Goal: Task Accomplishment & Management: Use online tool/utility

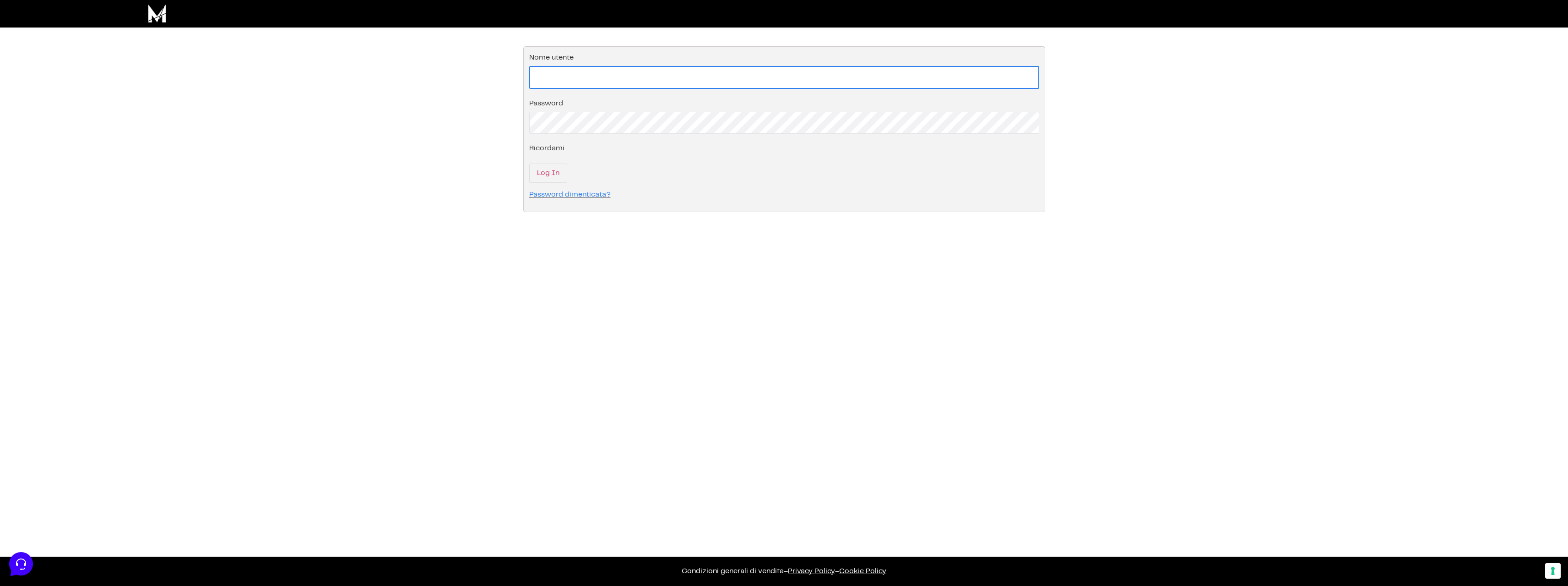
type input "gervasigiuseppe@live.it"
click at [549, 168] on input "Log In" at bounding box center [548, 172] width 38 height 19
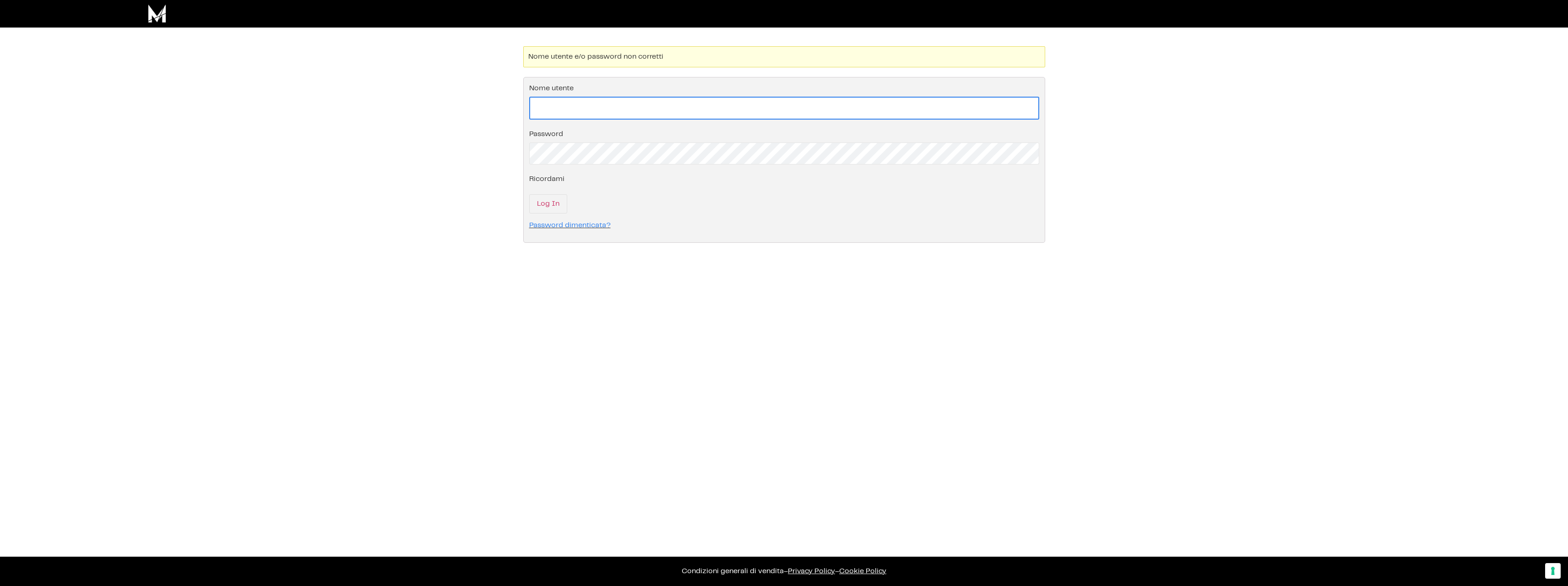
click at [591, 114] on input "Nome utente" at bounding box center [784, 108] width 510 height 23
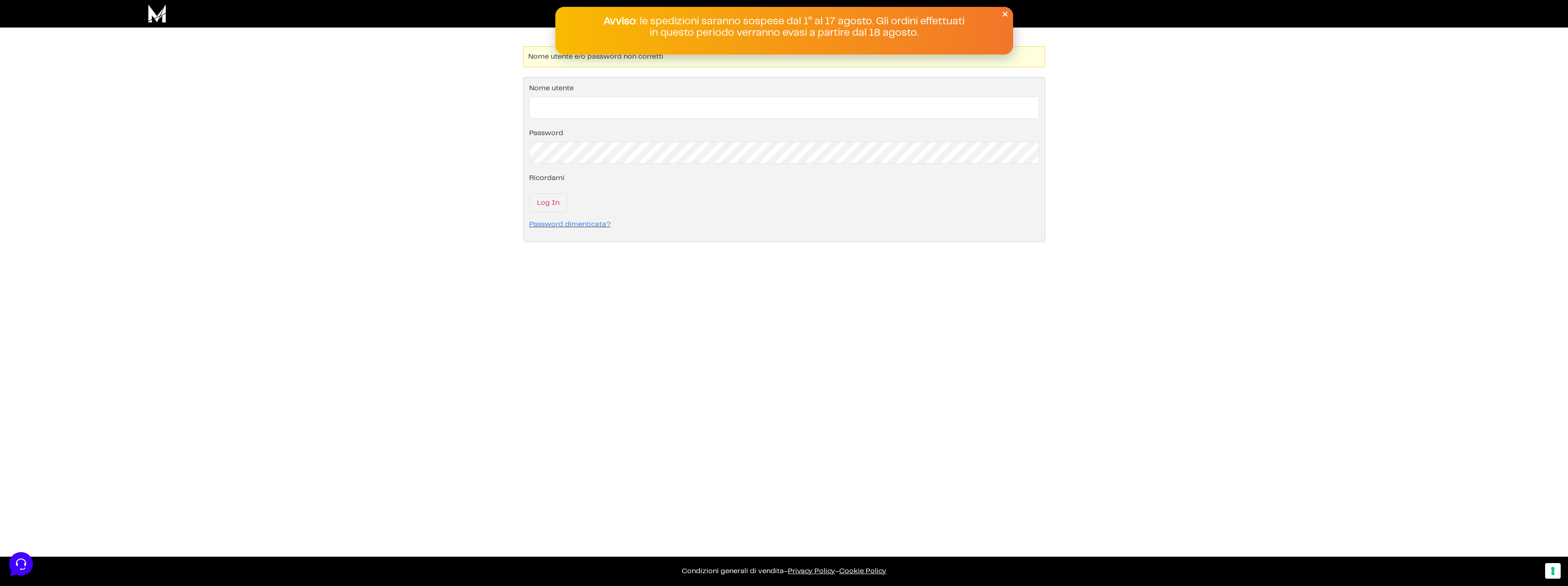
click at [592, 128] on div at bounding box center [784, 293] width 1568 height 586
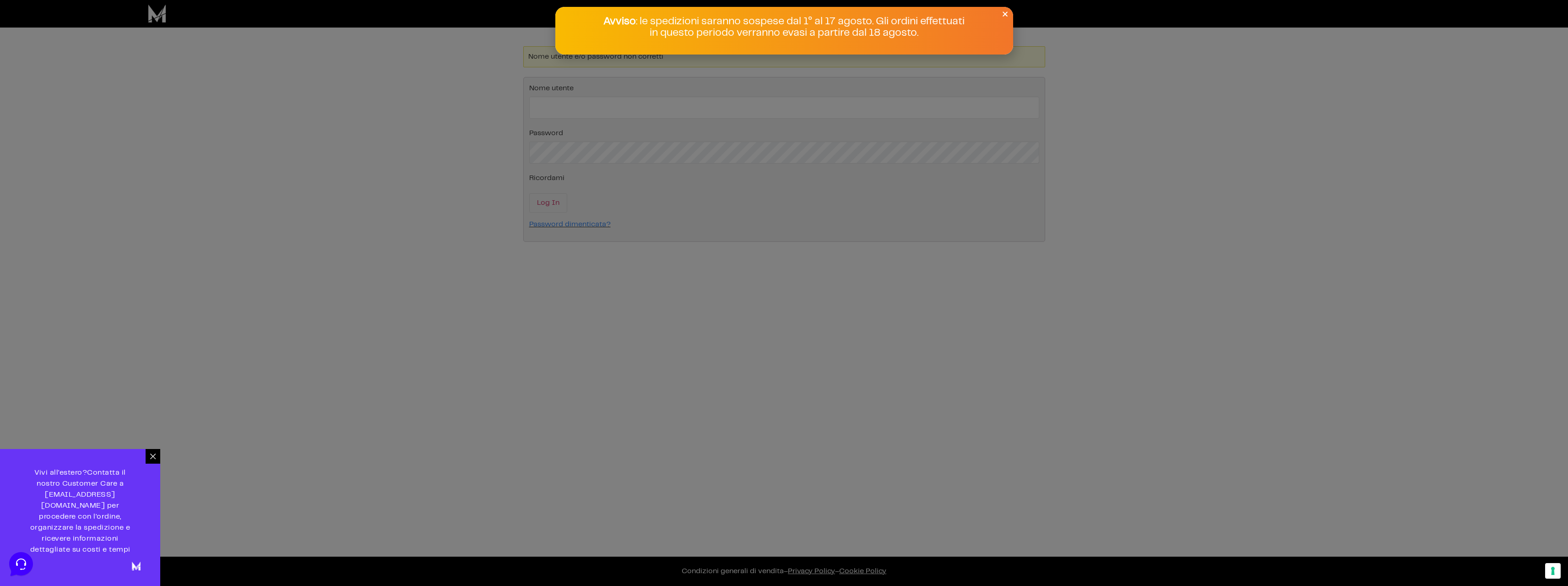
click at [1007, 11] on icon "Close" at bounding box center [1005, 14] width 7 height 7
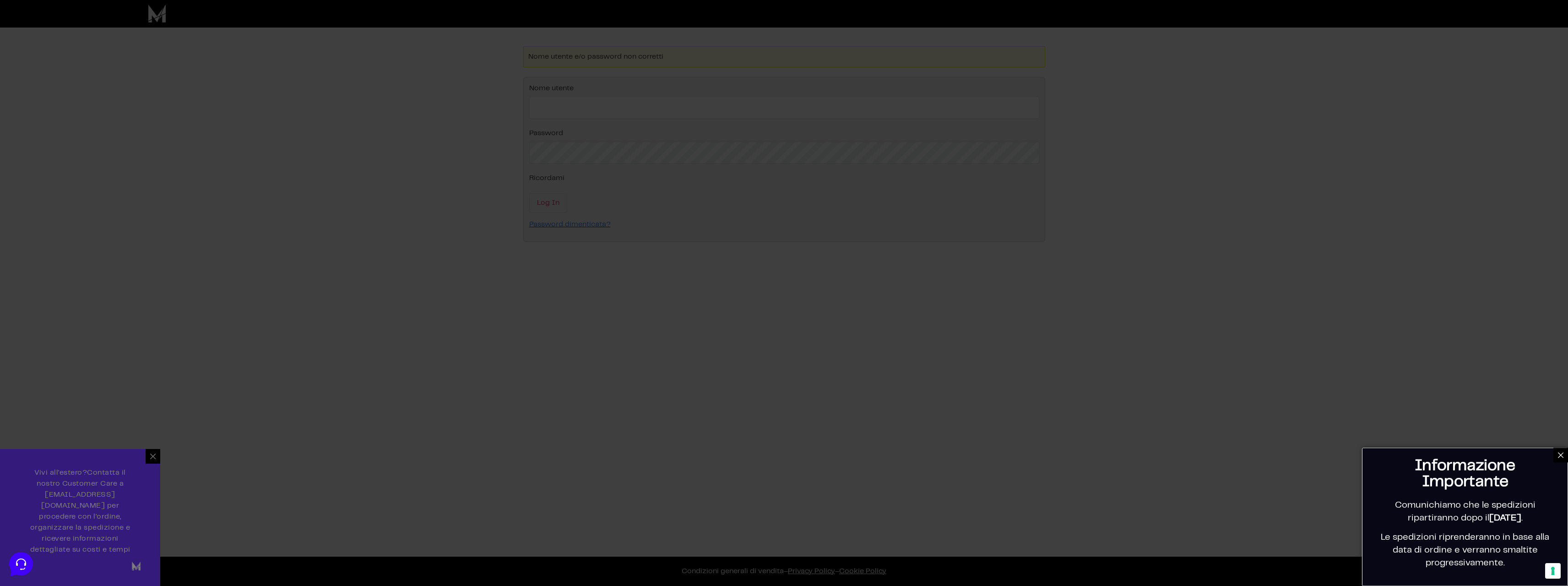
click at [155, 466] on div at bounding box center [784, 293] width 1568 height 586
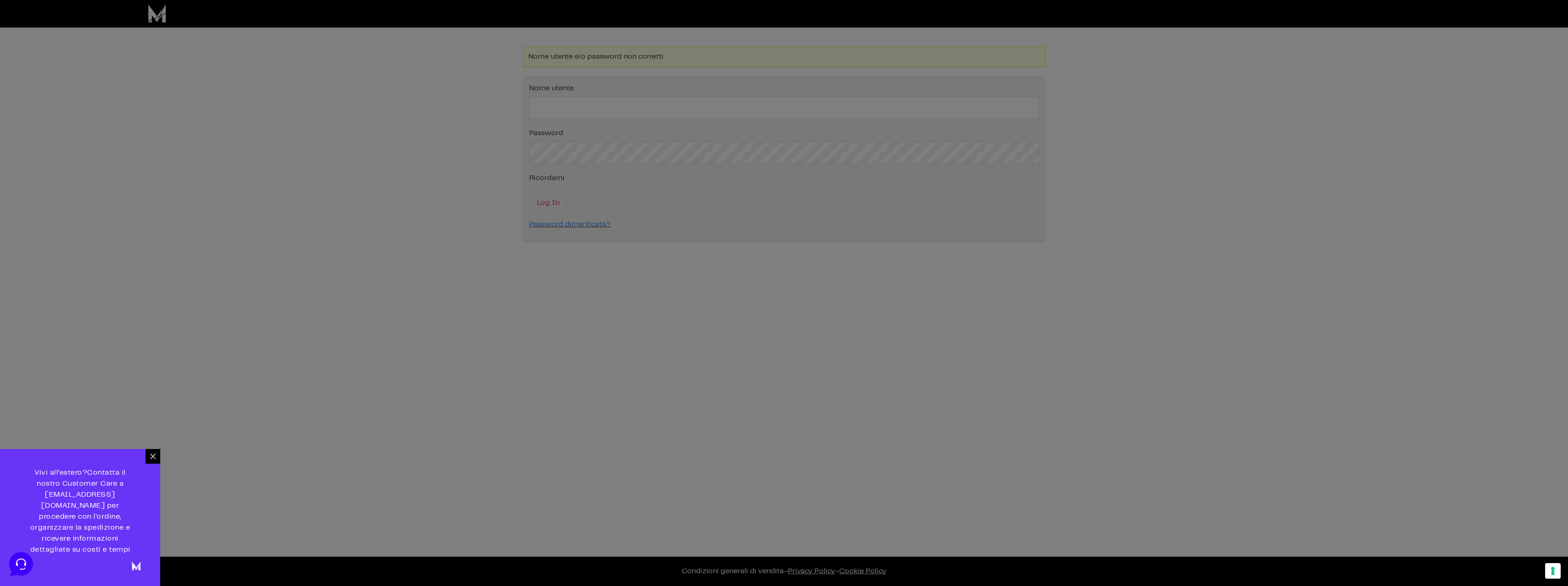
click at [155, 460] on icon at bounding box center [153, 456] width 7 height 7
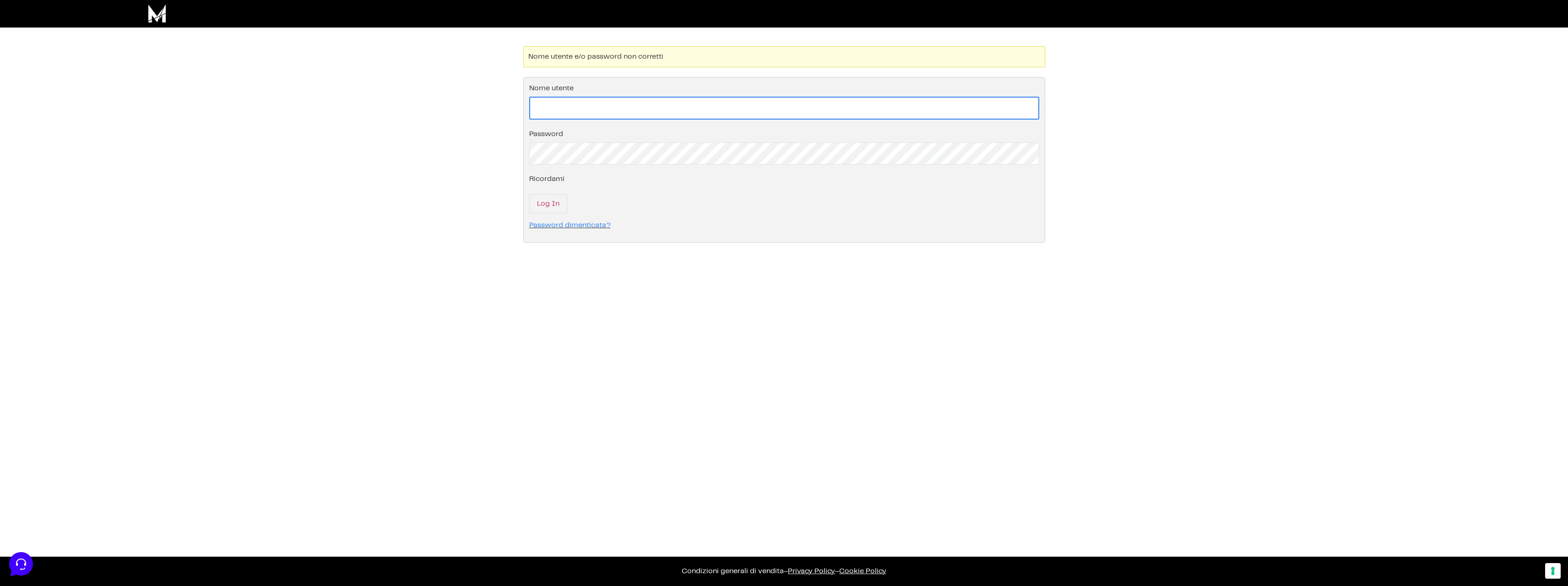
click at [642, 105] on input "Nome utente" at bounding box center [784, 108] width 510 height 23
type input "gervasi.giuseppe@gmail.com"
click at [539, 210] on input "Log In" at bounding box center [548, 203] width 38 height 19
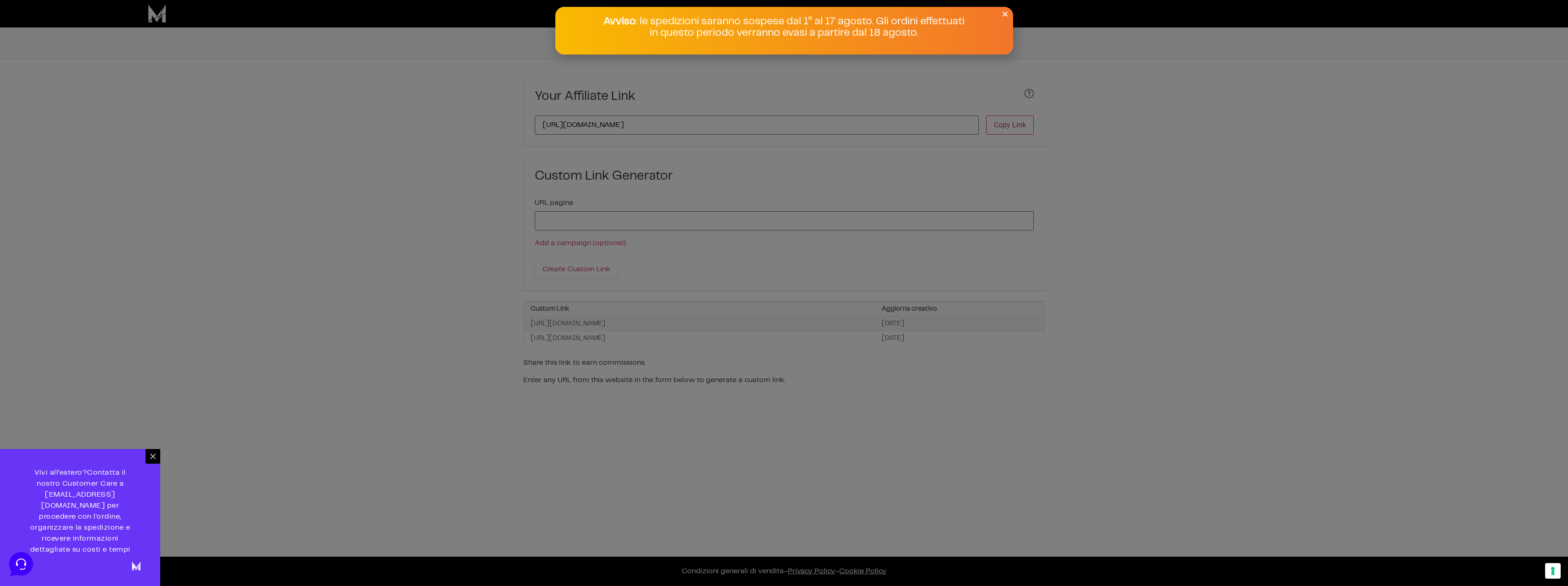
click at [1005, 9] on div "Avviso : le spedizioni saranno sospese dal [DATE] al [DATE]. Gli ordini effettu…" at bounding box center [784, 31] width 458 height 48
click at [1005, 13] on icon "Close" at bounding box center [1005, 14] width 7 height 7
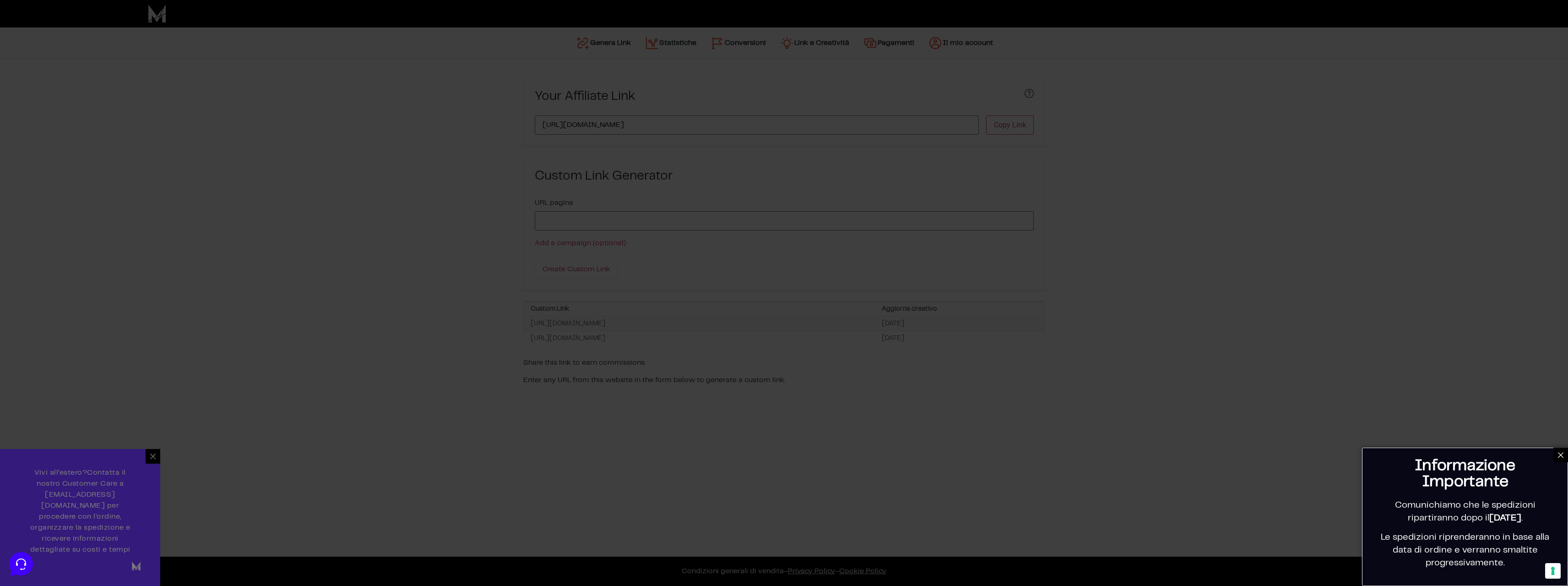
click at [158, 471] on div at bounding box center [784, 293] width 1568 height 586
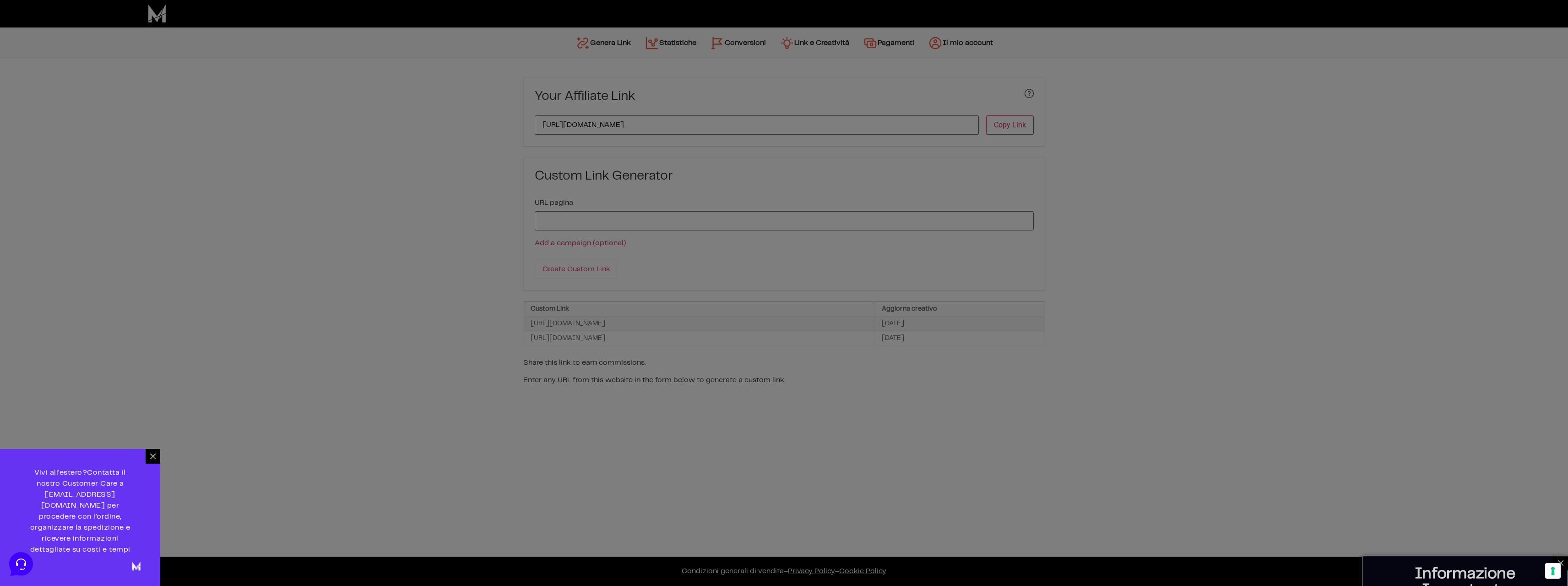
click at [155, 469] on div at bounding box center [784, 293] width 1568 height 586
click at [153, 460] on icon at bounding box center [153, 456] width 7 height 7
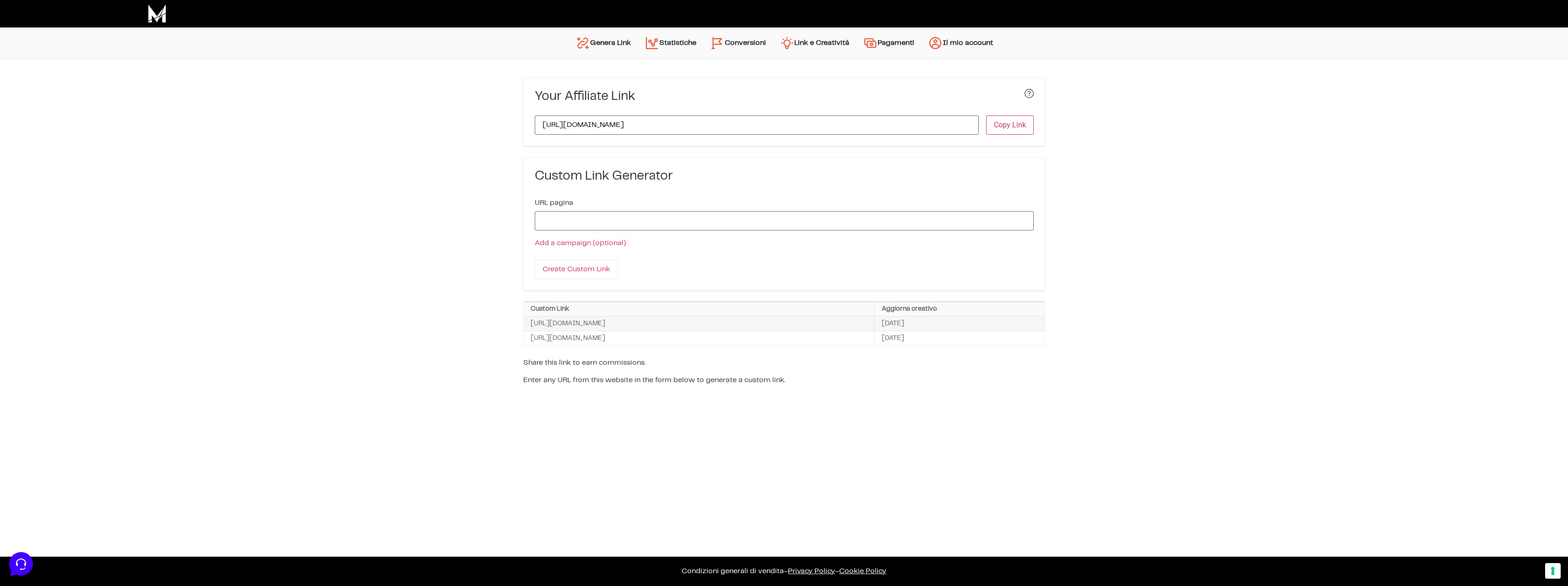
click at [750, 50] on link "Conversioni" at bounding box center [738, 43] width 70 height 22
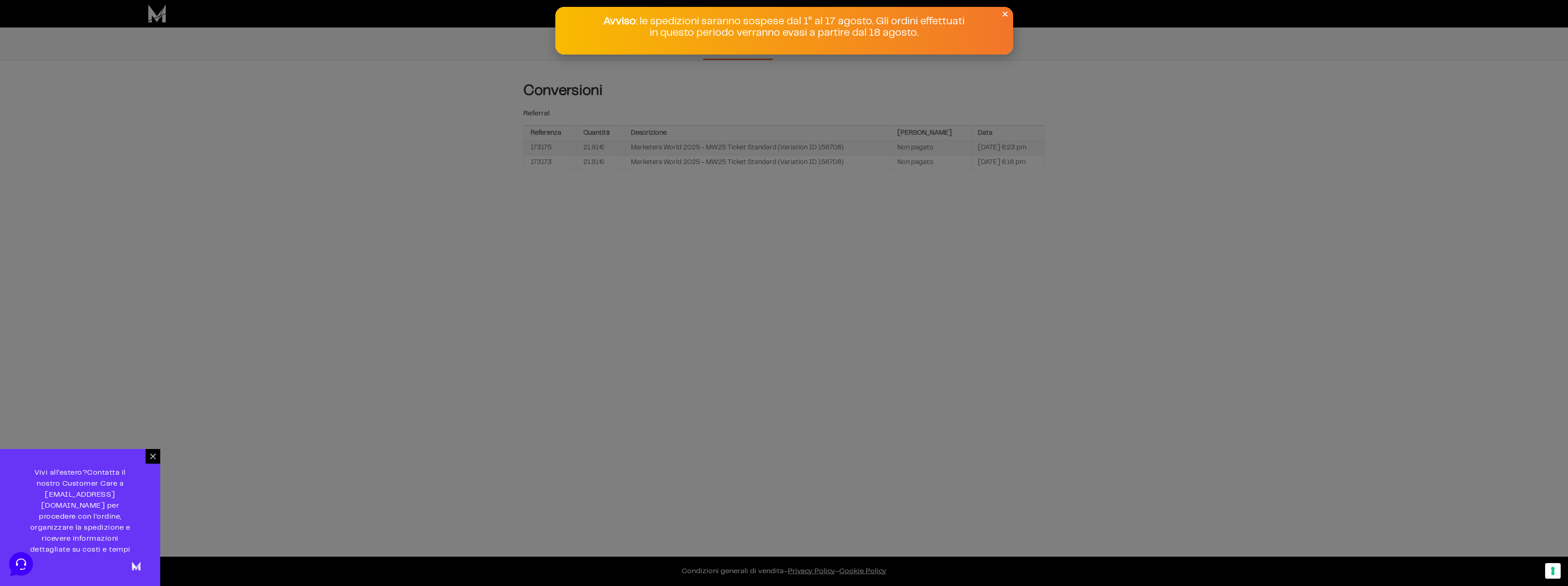
click at [1005, 15] on icon "Close" at bounding box center [1005, 14] width 7 height 7
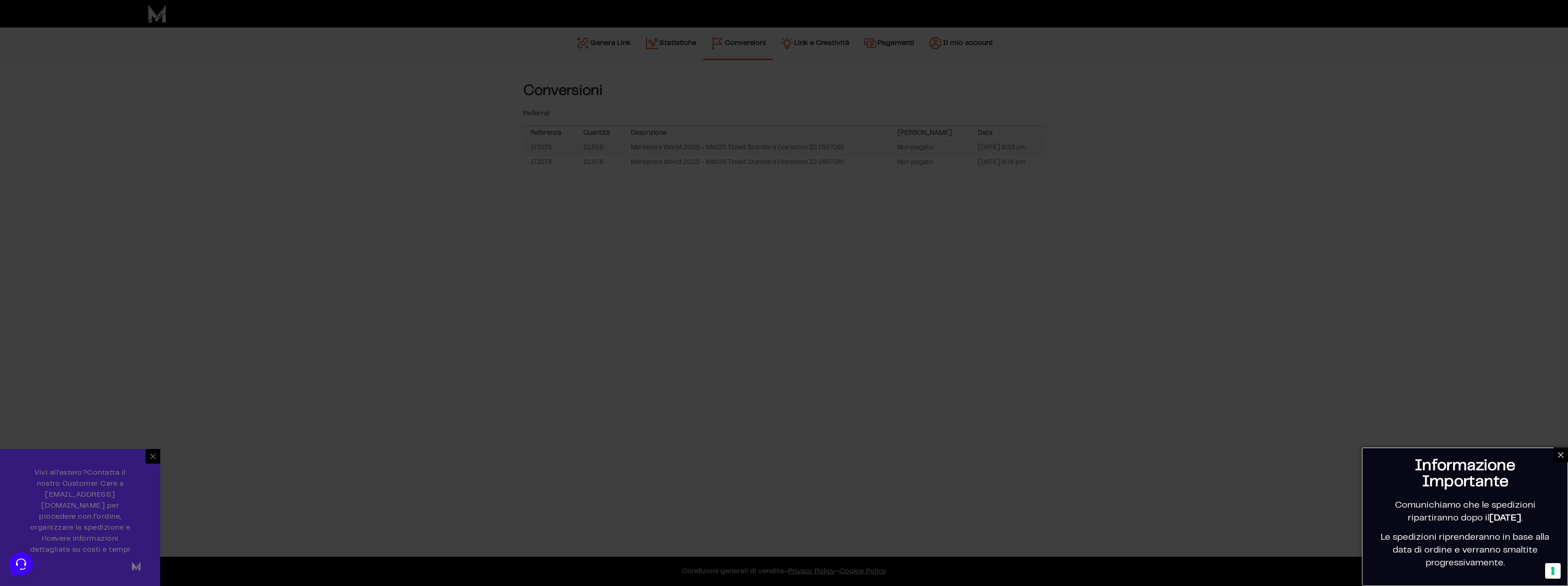
click at [953, 259] on div at bounding box center [784, 293] width 1568 height 586
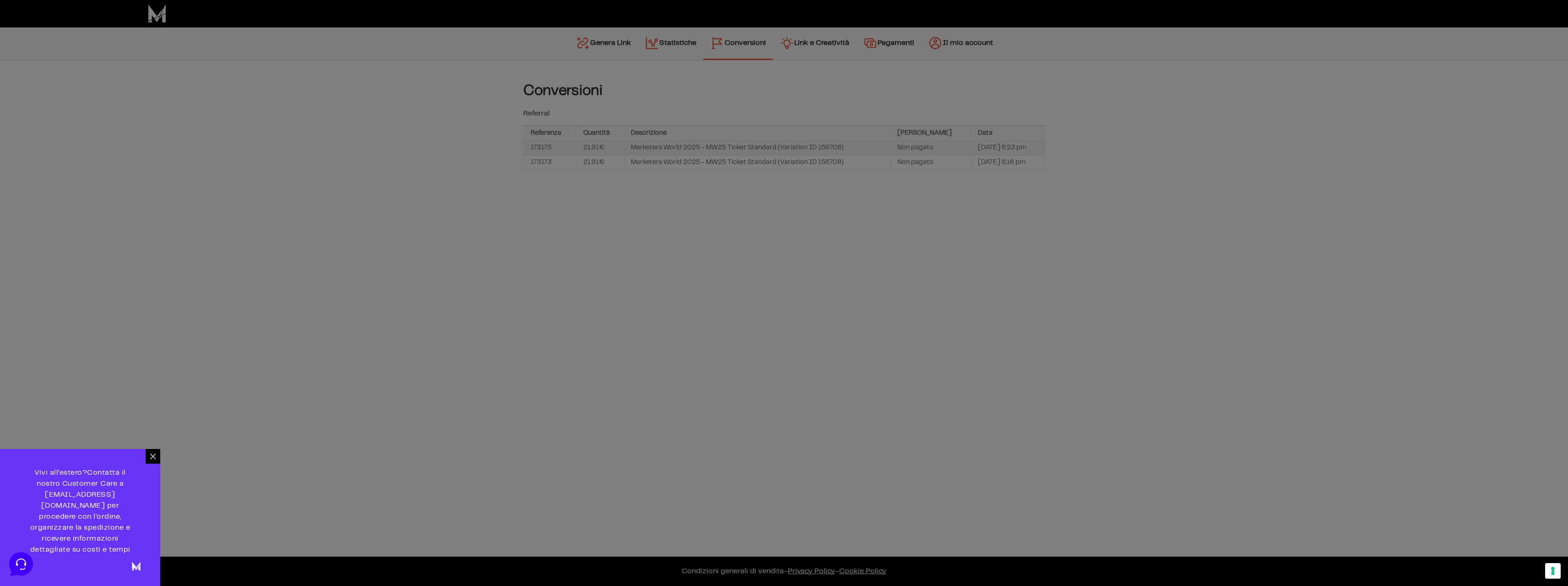
click at [954, 259] on div at bounding box center [784, 293] width 1568 height 586
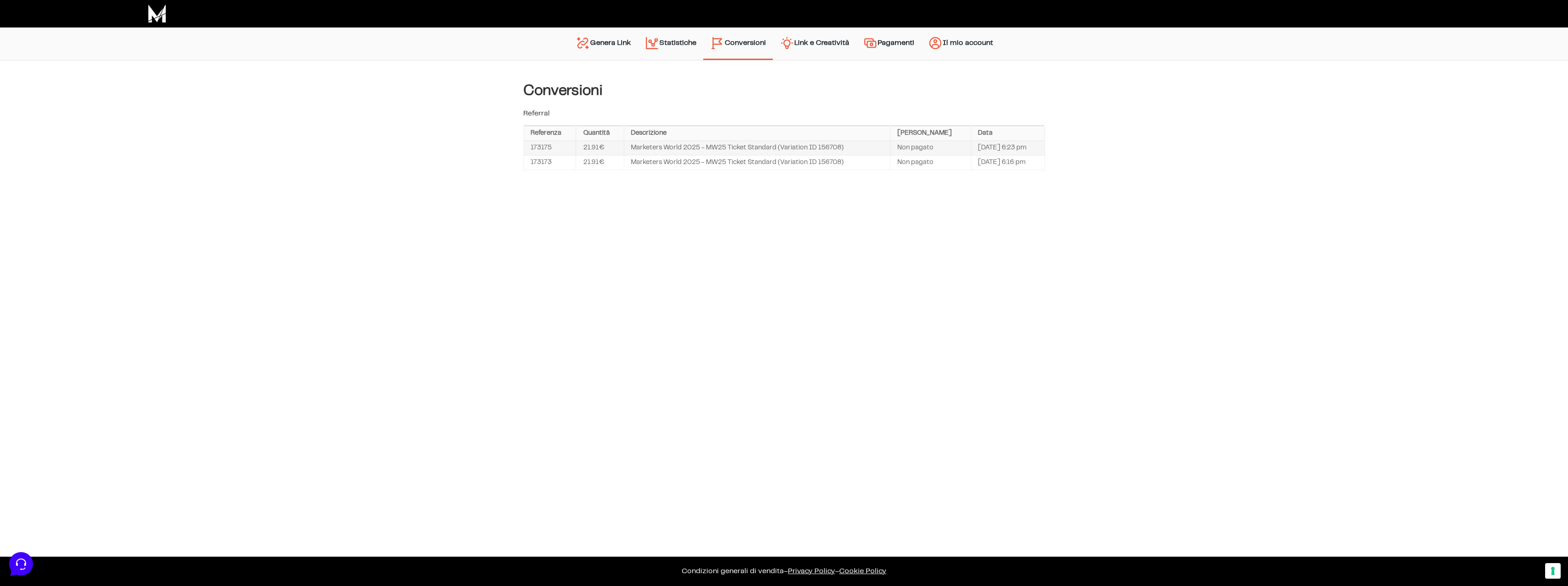
click at [891, 42] on link "Pagamenti" at bounding box center [888, 43] width 65 height 23
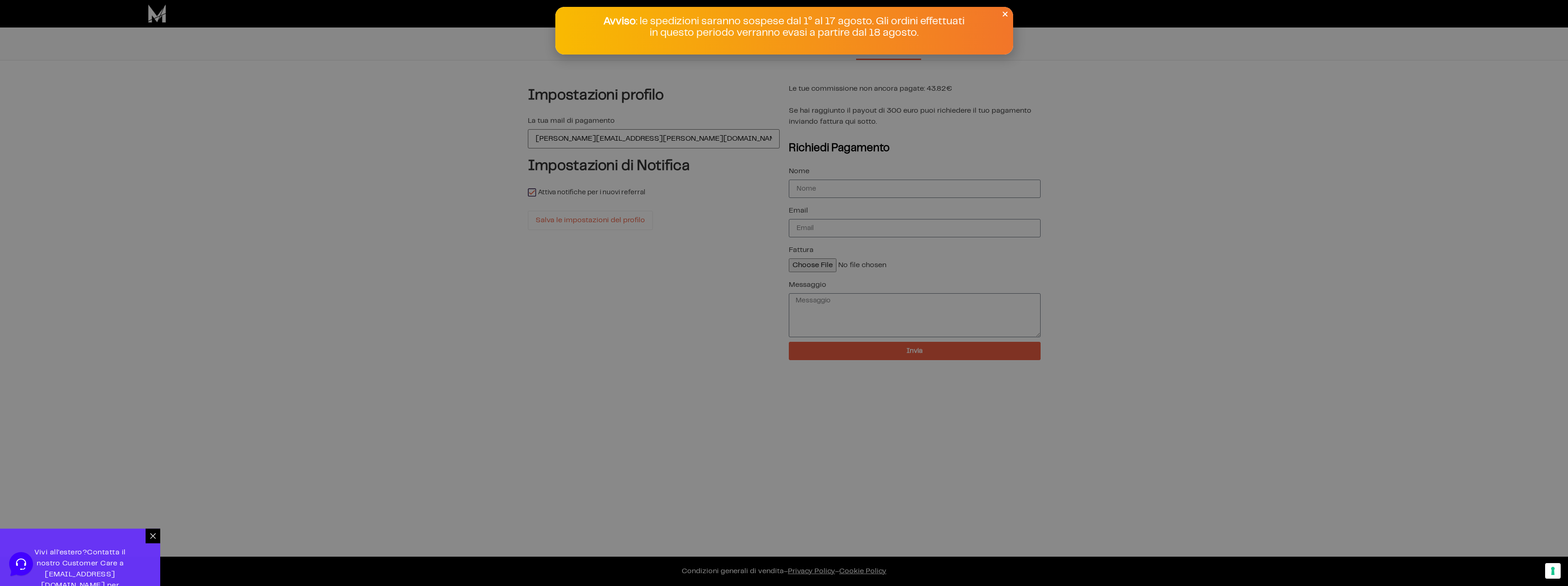
click at [1004, 13] on icon "Close" at bounding box center [1005, 14] width 7 height 7
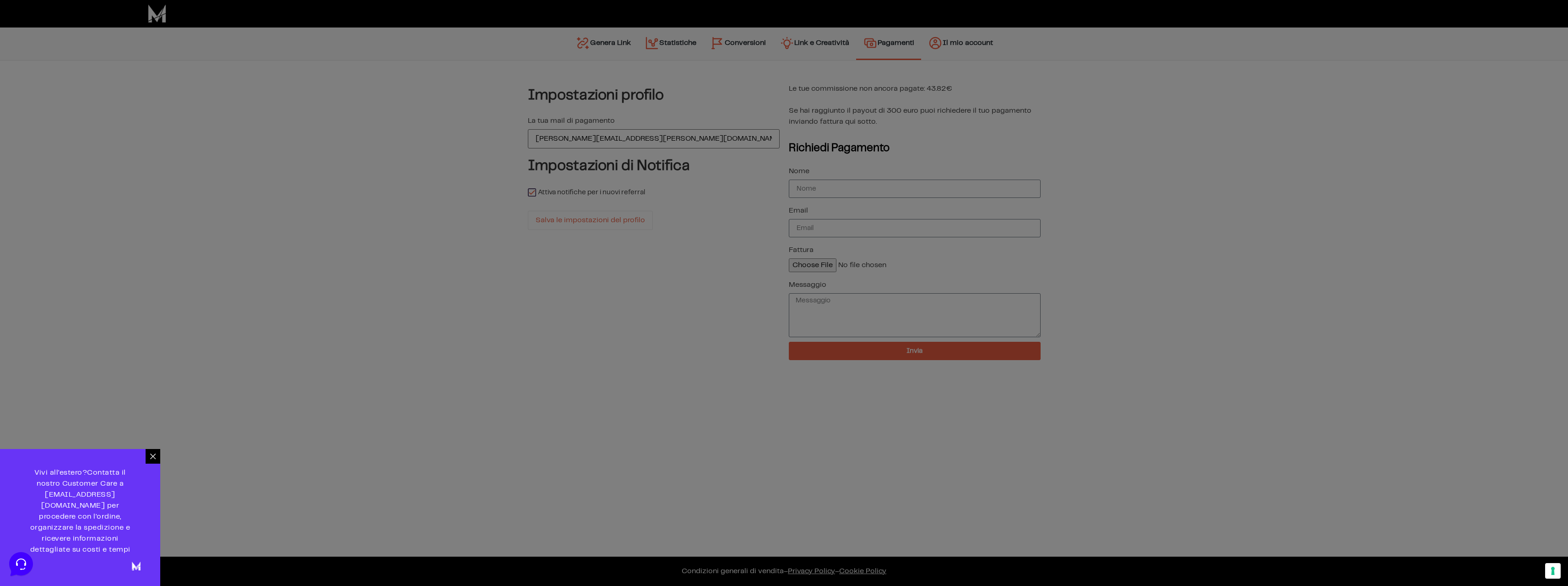
click at [158, 463] on div at bounding box center [153, 456] width 14 height 14
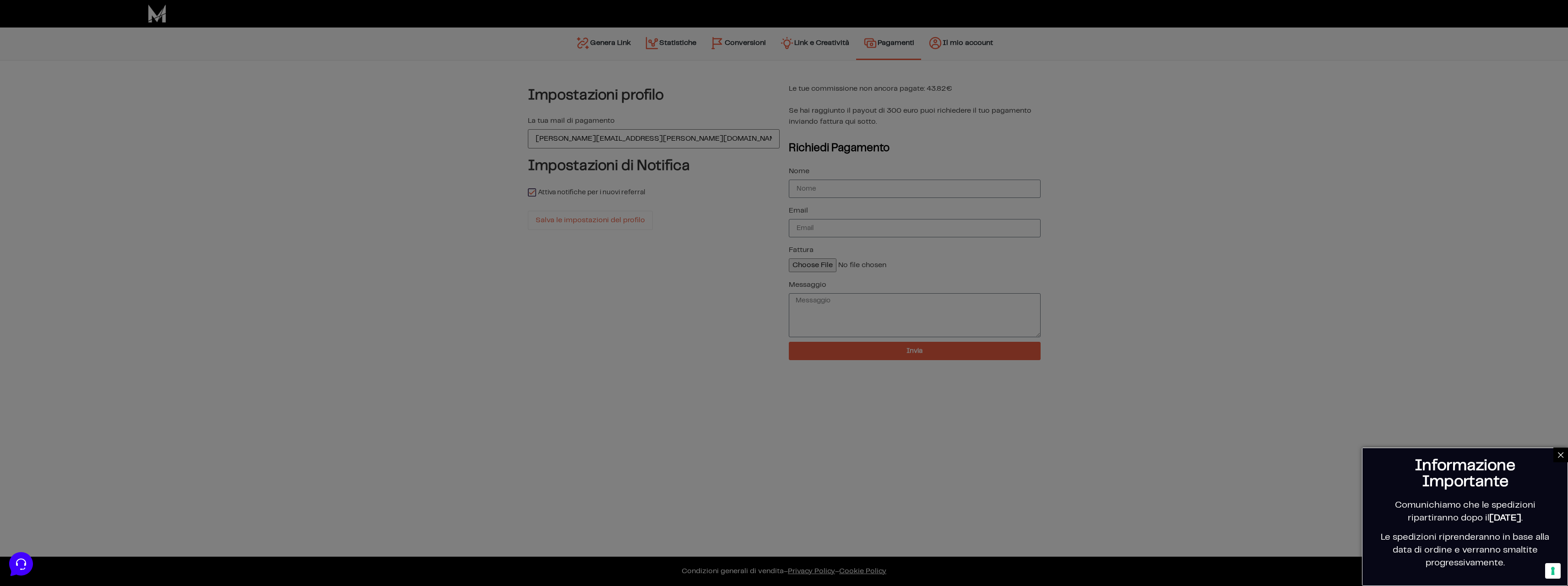
click at [1121, 195] on div at bounding box center [784, 293] width 1568 height 586
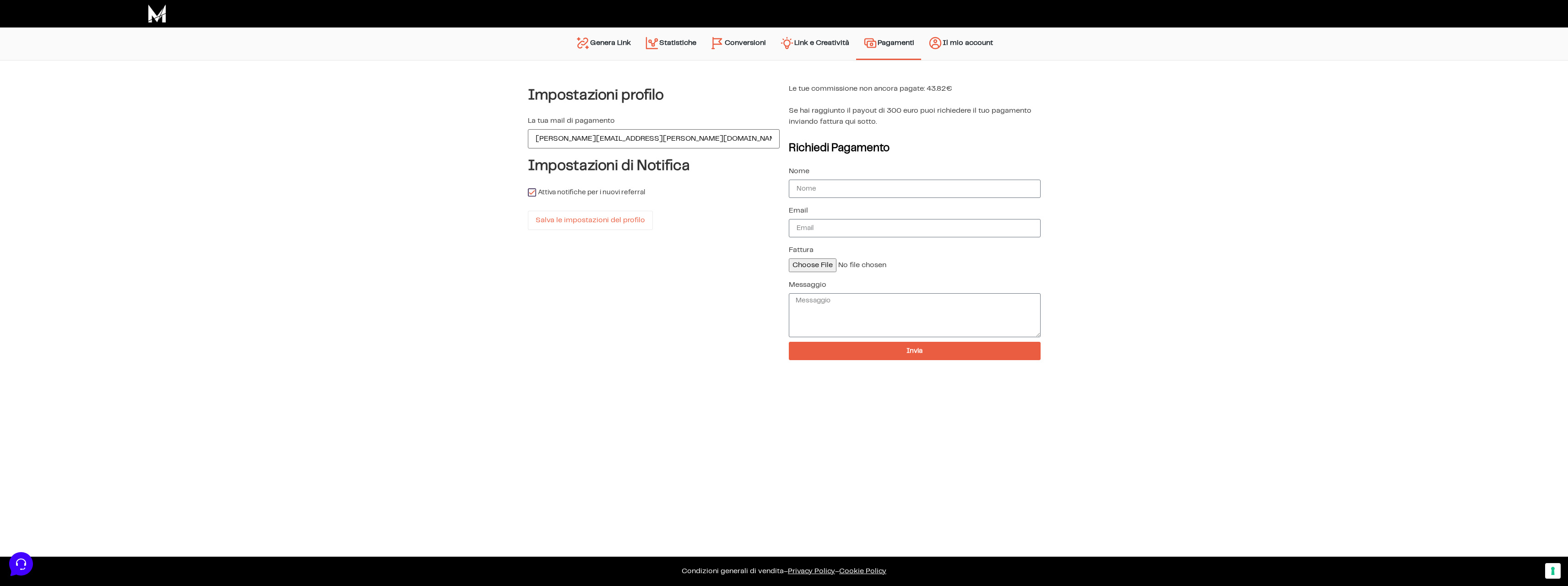
click at [619, 48] on link "Genera Link" at bounding box center [603, 43] width 69 height 23
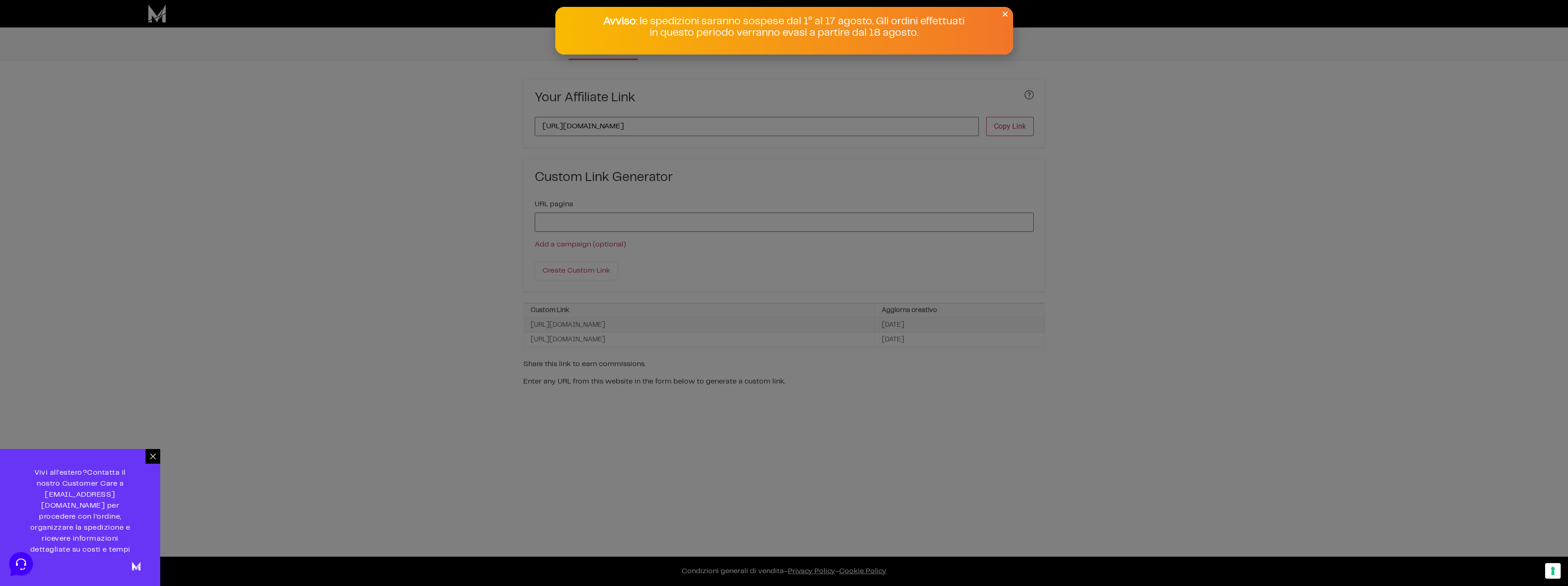
click at [151, 460] on icon at bounding box center [153, 456] width 7 height 7
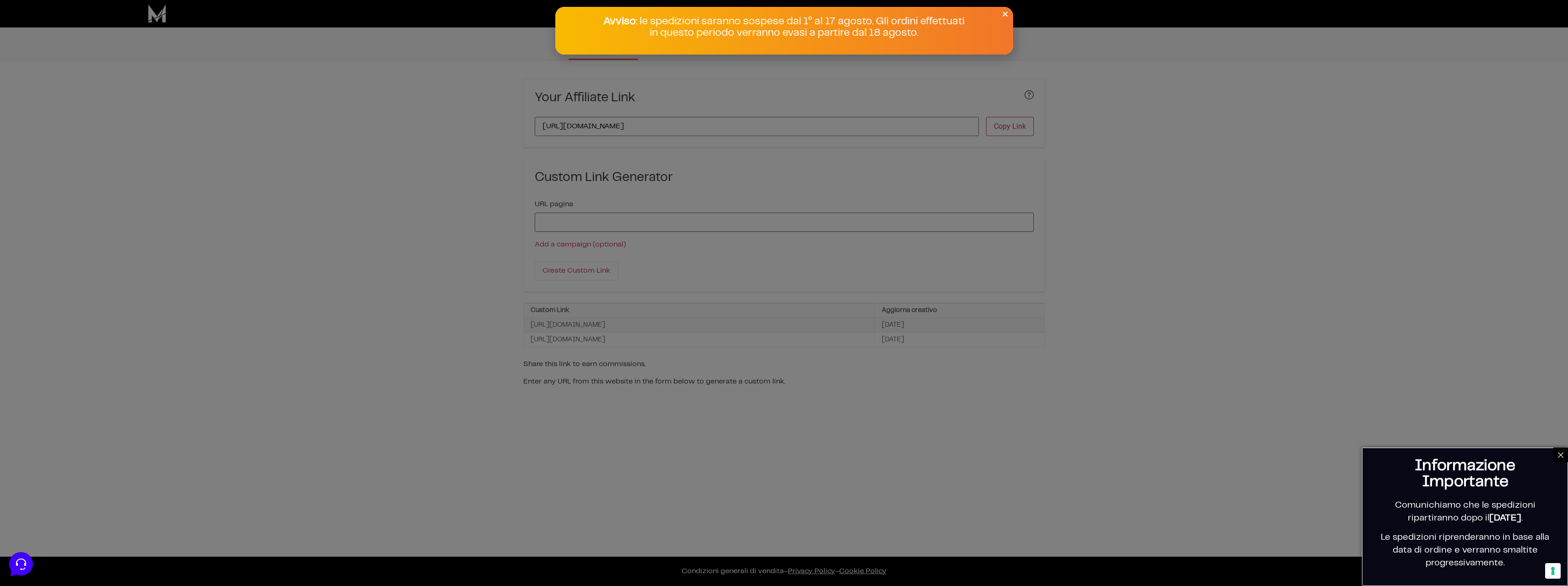
click at [1562, 452] on icon at bounding box center [1560, 455] width 7 height 7
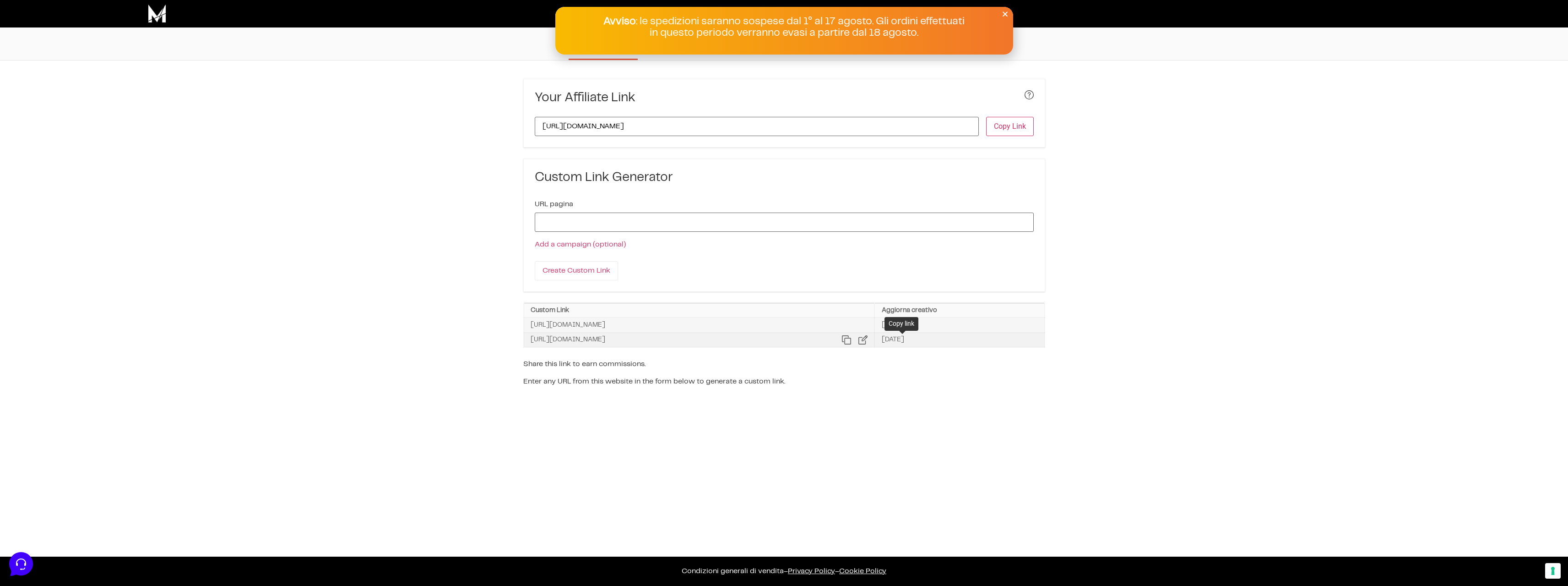
click at [851, 340] on icon at bounding box center [846, 339] width 9 height 9
